Goal: Task Accomplishment & Management: Use online tool/utility

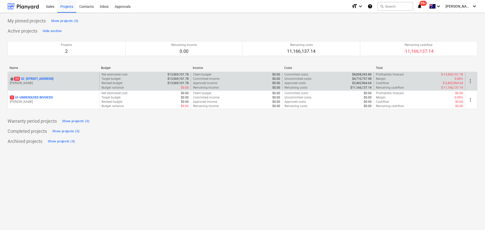
click at [56, 76] on div "locked 24 S2 - 76 Beach Rd, Sandringham M. Lebon" at bounding box center [54, 81] width 92 height 17
click at [53, 78] on p "24 S2 - 76 Beach Rd, Sandringham" at bounding box center [33, 79] width 39 height 4
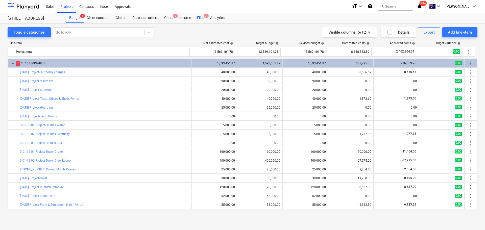
click at [201, 21] on div "Files 9+" at bounding box center [200, 18] width 13 height 10
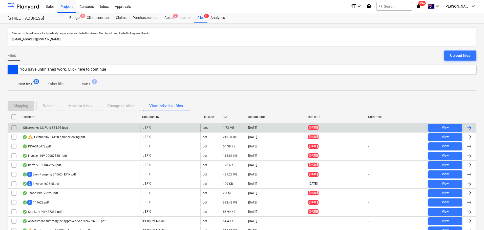
scroll to position [25, 0]
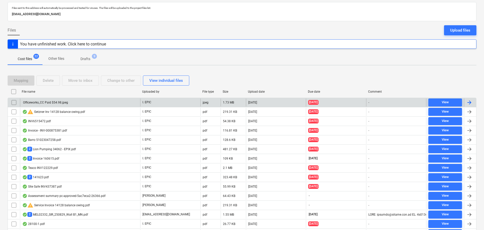
click at [55, 103] on div "Officeworks_CC Paid $54.98.jpeg" at bounding box center [45, 103] width 46 height 4
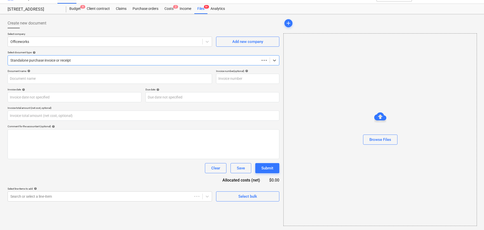
type input "0.00"
type input "Officeworks_CC Paid $54.98"
type input "02 Oct 2025"
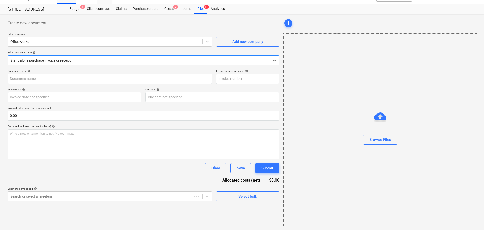
type input "02 Oct 2025"
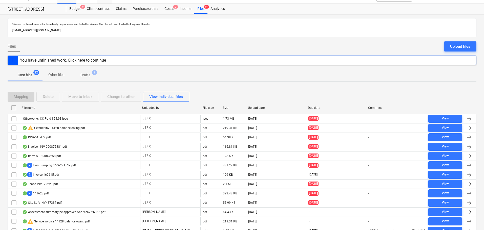
scroll to position [25, 0]
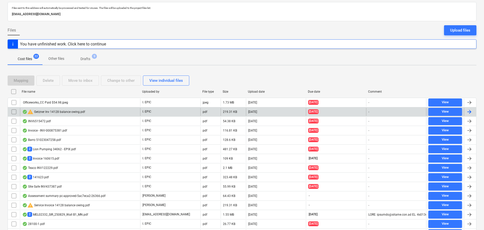
click at [96, 115] on div "warning Getzner Inv 14128 balance owing.pdf" at bounding box center [80, 112] width 120 height 8
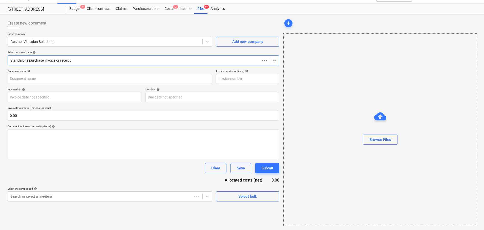
scroll to position [9, 0]
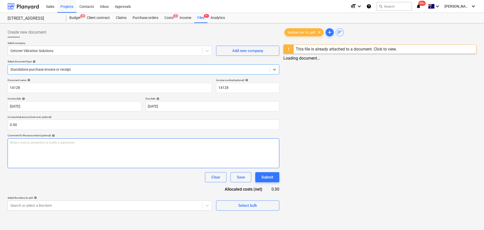
type input "14128"
type input "[DATE]"
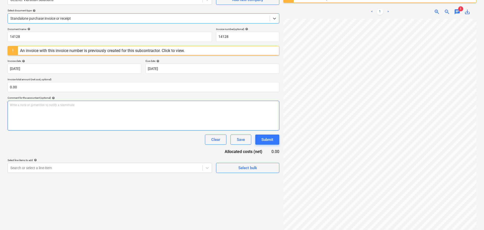
scroll to position [60, 0]
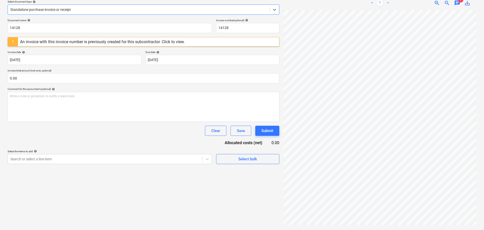
click at [69, 86] on div "Document name help 14128 Invoice number (optional) help 14128 An invoice with t…" at bounding box center [143, 92] width 271 height 146
click at [69, 85] on div "Document name help 14128 Invoice number (optional) help 14128 An invoice with t…" at bounding box center [143, 92] width 271 height 146
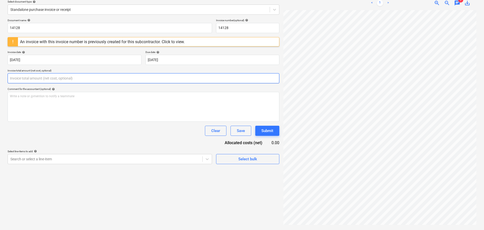
click at [69, 81] on input "text" at bounding box center [143, 78] width 271 height 10
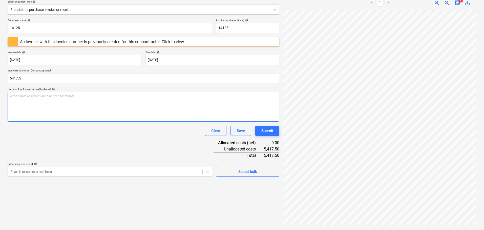
type input "5,417.50"
click at [68, 108] on div "Write a note or @mention to notify a teammate ﻿" at bounding box center [143, 107] width 271 height 30
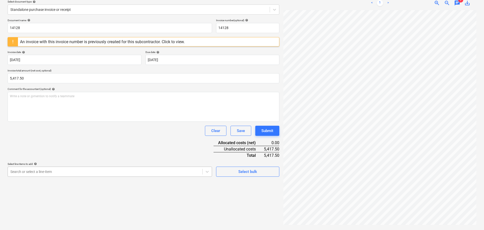
click at [71, 170] on body "Sales Projects Contacts Inbox Approvals format_size keyboard_arrow_down help se…" at bounding box center [242, 55] width 484 height 230
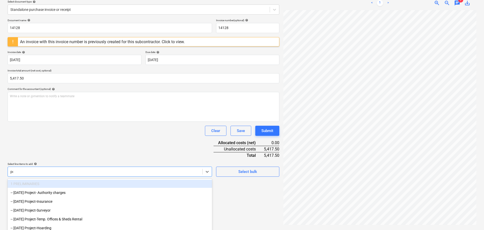
type input "poo"
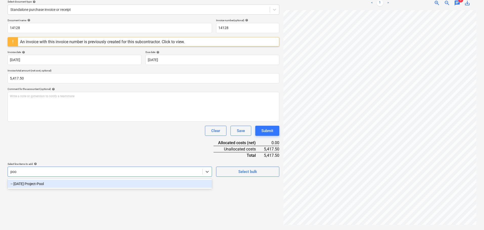
click at [59, 183] on div "-- 3-18-03 Project-Pool" at bounding box center [110, 184] width 204 height 8
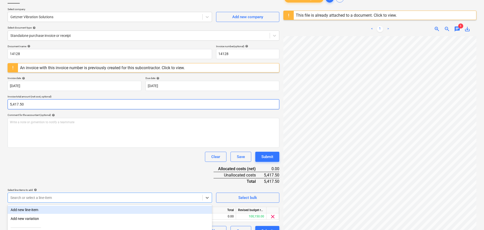
scroll to position [0, 0]
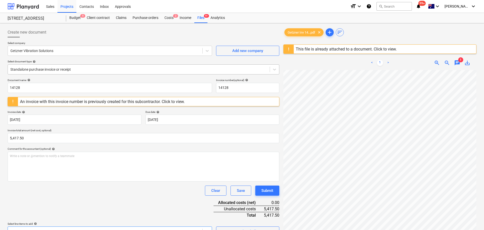
click at [51, 68] on div at bounding box center [138, 69] width 257 height 5
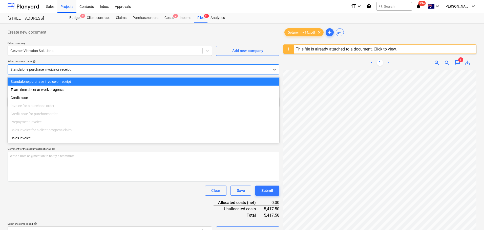
click at [60, 63] on div "Select document type help" at bounding box center [143, 61] width 271 height 3
click at [54, 69] on div at bounding box center [138, 69] width 257 height 5
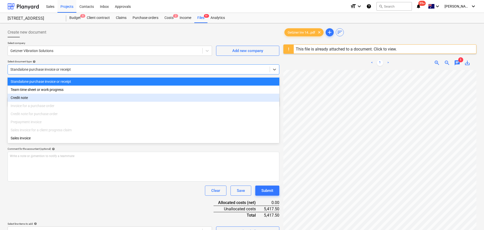
click at [42, 103] on div "Invoice for a purchase order" at bounding box center [143, 106] width 271 height 8
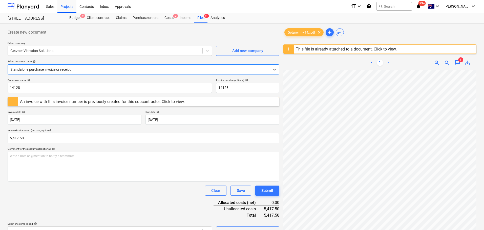
scroll to position [60, 0]
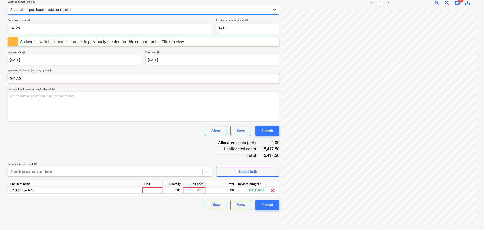
click at [51, 73] on input "5417.5" at bounding box center [143, 78] width 271 height 10
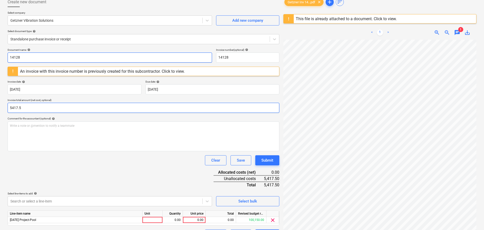
scroll to position [0, 0]
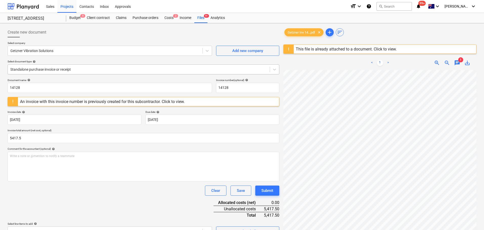
type input "5,417.50"
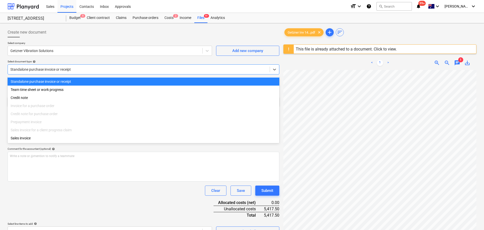
click at [45, 72] on div at bounding box center [138, 69] width 257 height 5
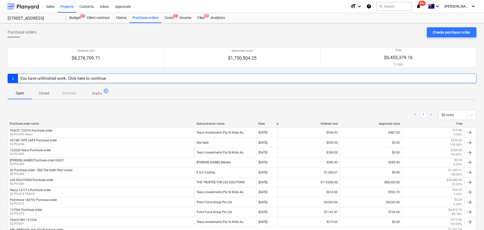
click at [37, 94] on span "Closed" at bounding box center [44, 93] width 24 height 8
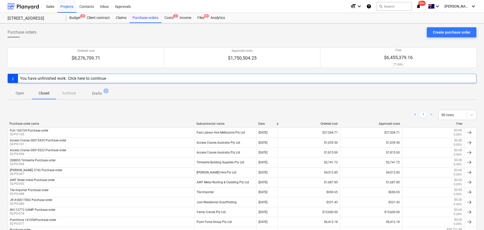
scroll to position [224, 0]
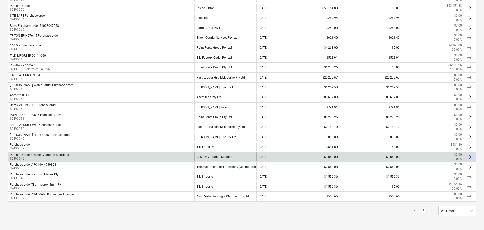
click at [203, 158] on div "Getzner Vibration Solutions" at bounding box center [225, 157] width 62 height 9
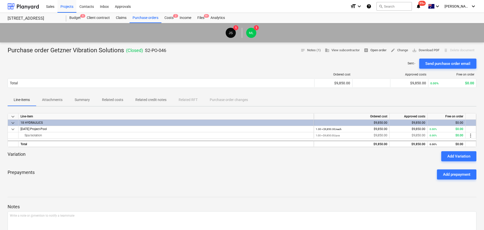
click at [372, 51] on span "receipt Open order" at bounding box center [374, 51] width 23 height 6
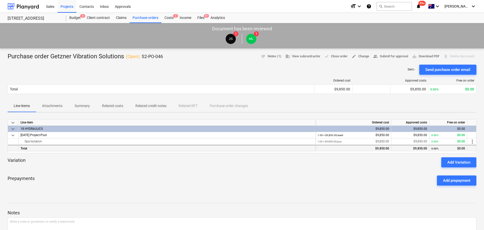
click at [421, 148] on div "$9,850.00" at bounding box center [410, 149] width 34 height 6
click at [440, 147] on div "0.00% $0.00" at bounding box center [448, 149] width 34 height 6
click at [446, 142] on div "0.00% $0.00" at bounding box center [448, 142] width 34 height 6
click at [425, 145] on div "$9,850.00" at bounding box center [410, 148] width 38 height 6
click at [420, 142] on div "$9,850.00" at bounding box center [410, 142] width 34 height 6
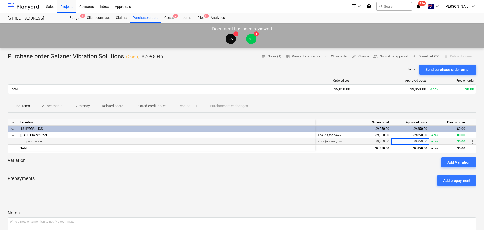
click at [411, 142] on div "$9,850.00" at bounding box center [410, 142] width 34 height 6
click at [412, 140] on div "$9,850.00" at bounding box center [410, 142] width 34 height 6
click at [51, 100] on button "Attachments" at bounding box center [52, 106] width 33 height 12
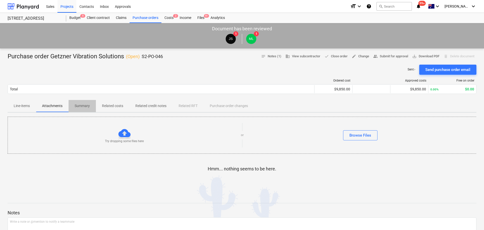
click at [86, 103] on span "Summary" at bounding box center [82, 106] width 27 height 8
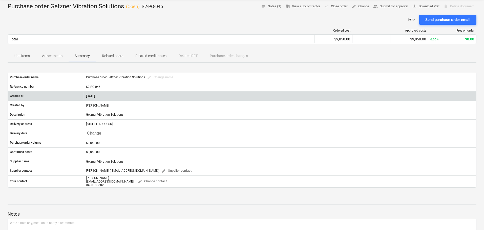
scroll to position [25, 0]
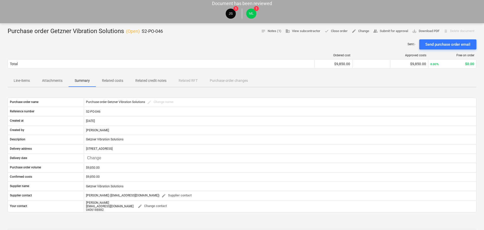
click at [119, 79] on p "Related costs" at bounding box center [112, 80] width 21 height 5
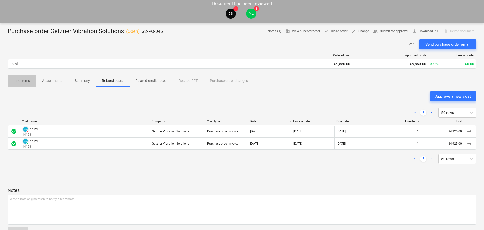
click at [18, 81] on p "Line-items" at bounding box center [22, 80] width 16 height 5
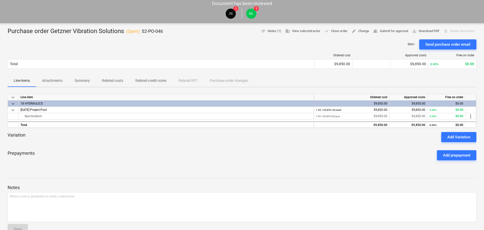
click at [60, 85] on span "Attachments" at bounding box center [52, 81] width 33 height 8
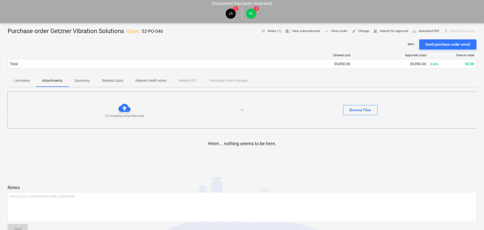
click at [29, 82] on p "Line-items" at bounding box center [22, 80] width 16 height 5
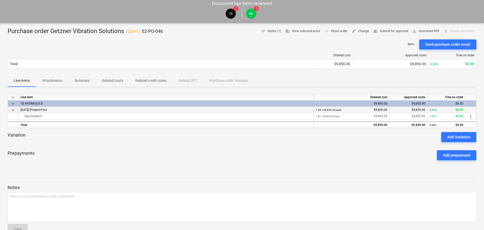
click at [383, 111] on div "1.00 × $9,850.00 / each $9,850.00" at bounding box center [351, 110] width 72 height 6
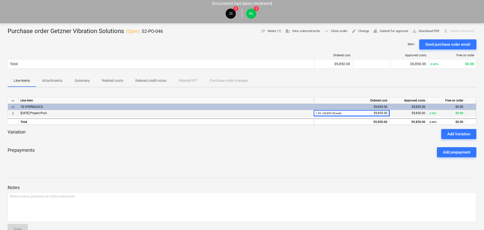
drag, startPoint x: 345, startPoint y: 149, endPoint x: 333, endPoint y: 150, distance: 11.9
click at [345, 149] on div "Prepayments Add prepayment" at bounding box center [242, 152] width 468 height 18
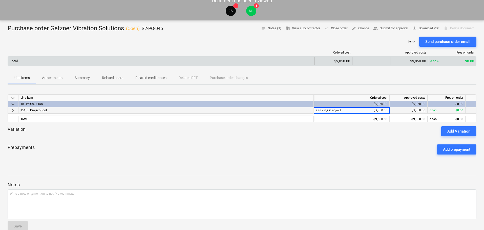
scroll to position [1, 0]
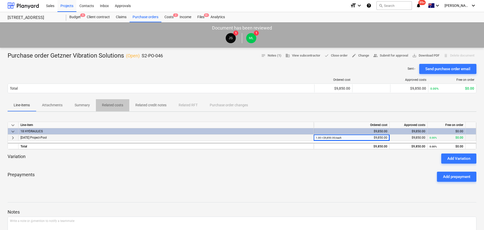
click at [115, 104] on p "Related costs" at bounding box center [112, 105] width 21 height 5
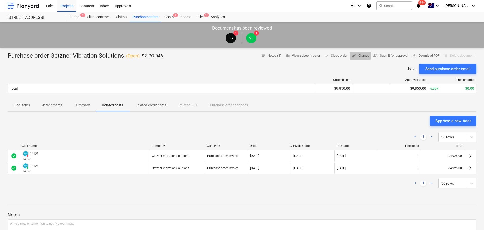
click at [359, 58] on span "edit Change" at bounding box center [359, 56] width 17 height 6
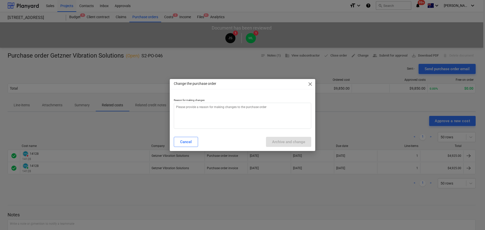
click at [311, 83] on span "close" at bounding box center [310, 84] width 6 height 6
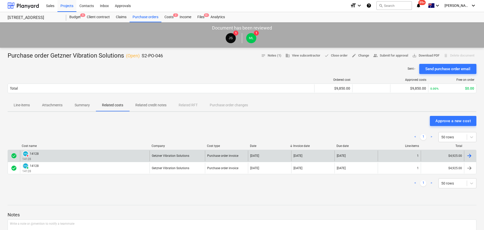
click at [470, 156] on div at bounding box center [469, 156] width 6 height 6
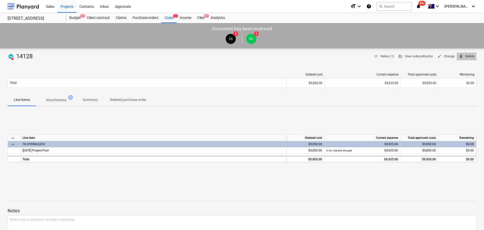
click at [466, 56] on span "delete Delete" at bounding box center [466, 57] width 16 height 6
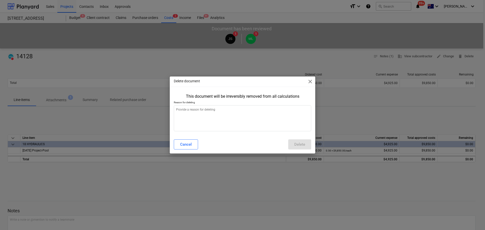
click at [264, 132] on div "This document will be irreversibly removed from all calculations Reason for del…" at bounding box center [243, 113] width 146 height 43
click at [266, 125] on textarea at bounding box center [243, 118] width 138 height 26
click at [196, 143] on button "Cancel" at bounding box center [186, 145] width 24 height 10
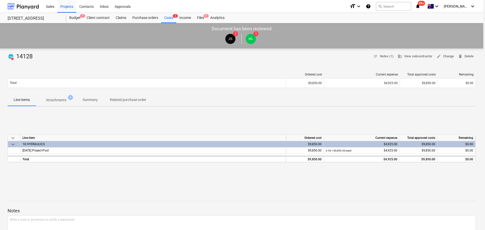
type textarea "x"
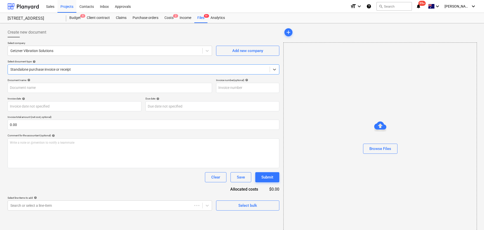
type input "14128"
type input "[DATE]"
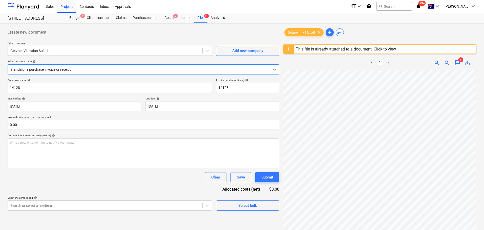
click at [71, 49] on div at bounding box center [104, 50] width 189 height 5
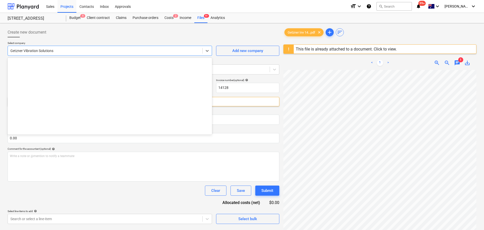
scroll to position [3565, 0]
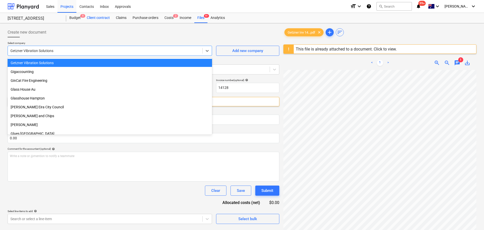
click at [95, 21] on div "Client contract" at bounding box center [98, 18] width 29 height 10
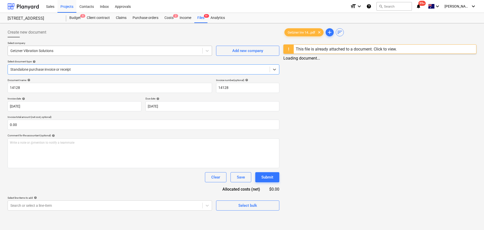
click at [53, 53] on div at bounding box center [104, 50] width 189 height 5
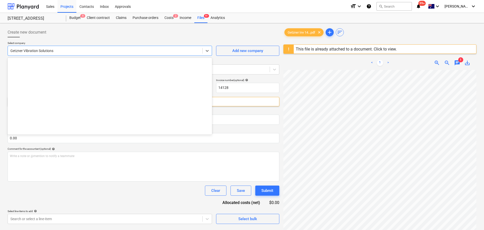
scroll to position [3565, 0]
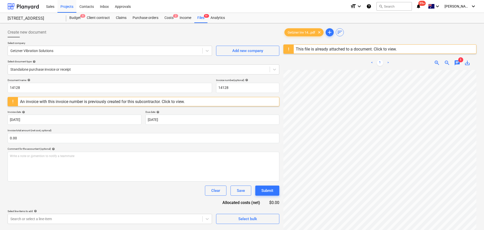
click at [65, 43] on p "Select company" at bounding box center [110, 43] width 204 height 4
click at [64, 68] on div at bounding box center [138, 69] width 257 height 5
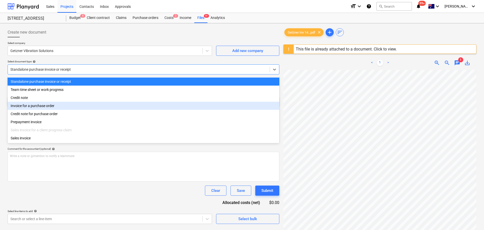
click at [59, 110] on div "Invoice for a purchase order" at bounding box center [143, 106] width 271 height 8
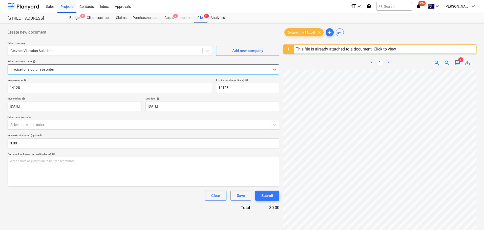
click at [51, 128] on div "Select purchase order" at bounding box center [139, 124] width 262 height 7
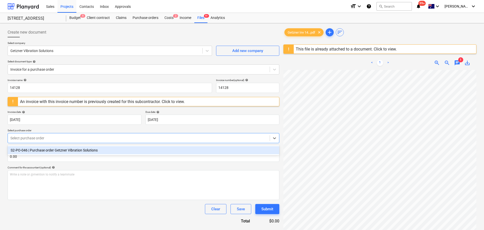
click at [55, 149] on div "S2-PO-046 | Purchase order Getzner Vibration Solutions" at bounding box center [143, 150] width 271 height 8
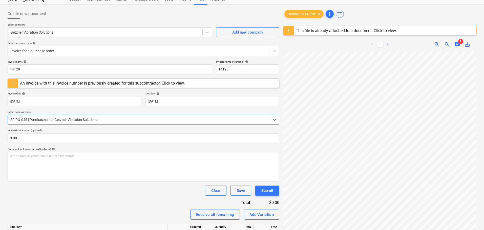
scroll to position [60, 0]
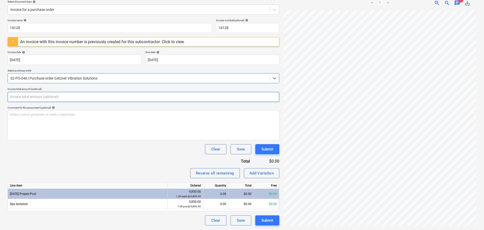
click at [43, 97] on input "text" at bounding box center [143, 97] width 271 height 10
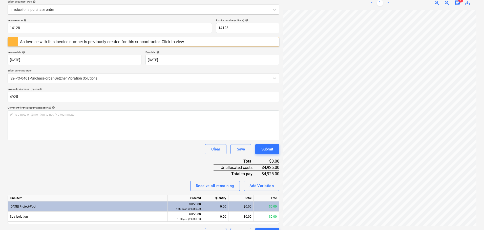
type input "4,925.00"
click at [97, 166] on div "Invoice name help 14128 Invoice number (optional) help 14128 An invoice with th…" at bounding box center [143, 129] width 271 height 220
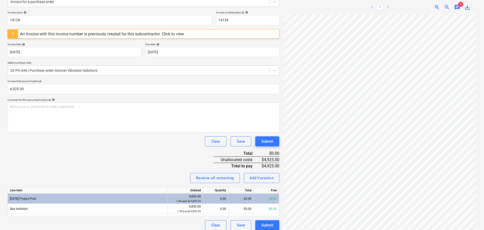
scroll to position [72, 0]
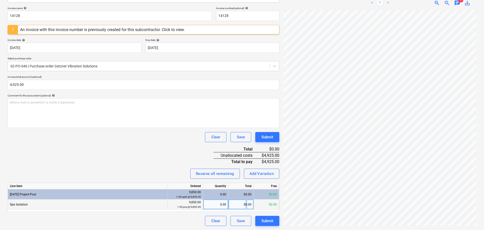
click at [246, 203] on div "$0.00" at bounding box center [240, 205] width 25 height 10
type input "4925"
click at [88, 130] on div "Invoice name help 14128 Invoice number (optional) help 14128 An invoice with th…" at bounding box center [143, 117] width 271 height 220
